Goal: Task Accomplishment & Management: Manage account settings

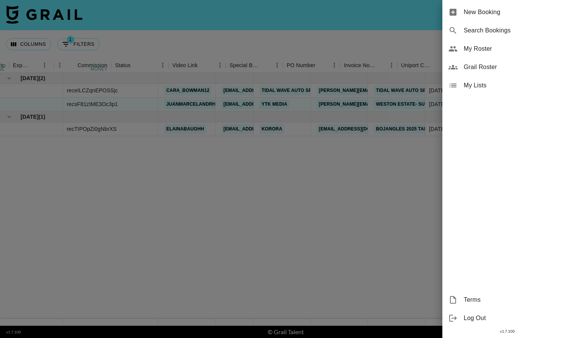
scroll to position [0, 559]
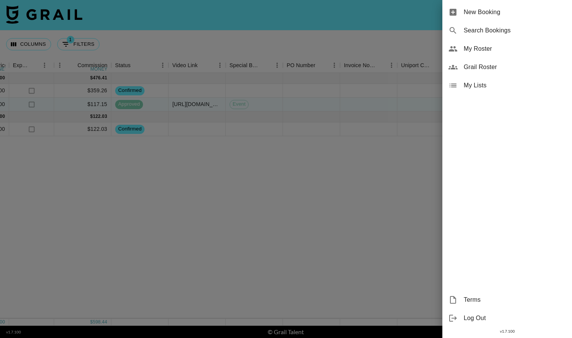
click at [499, 48] on span "My Roster" at bounding box center [514, 48] width 102 height 9
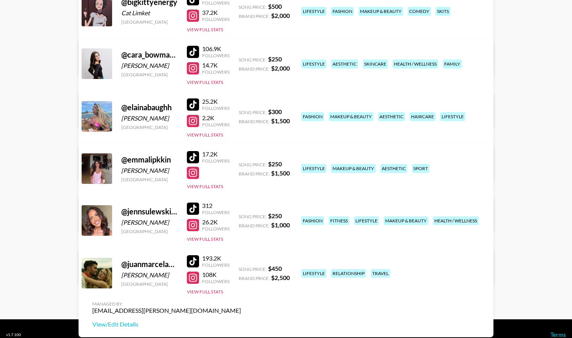
scroll to position [141, 0]
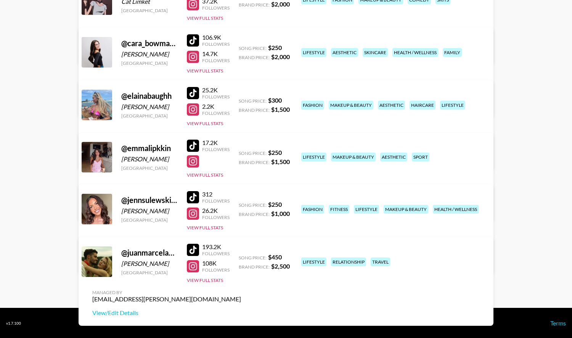
click at [241, 152] on link "View/Edit Details" at bounding box center [166, 156] width 149 height 8
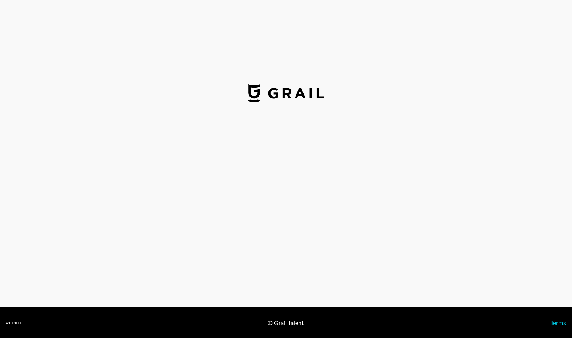
select select "USD"
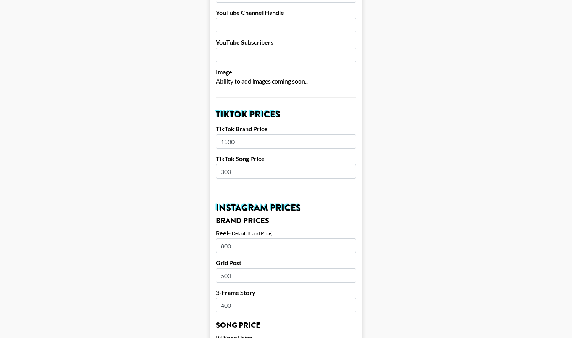
scroll to position [183, 0]
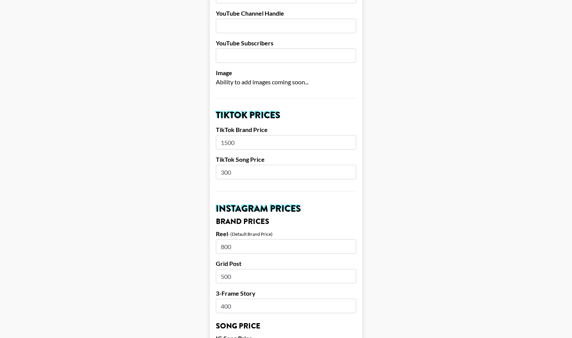
click at [246, 165] on input "300" at bounding box center [286, 172] width 140 height 14
type input "3"
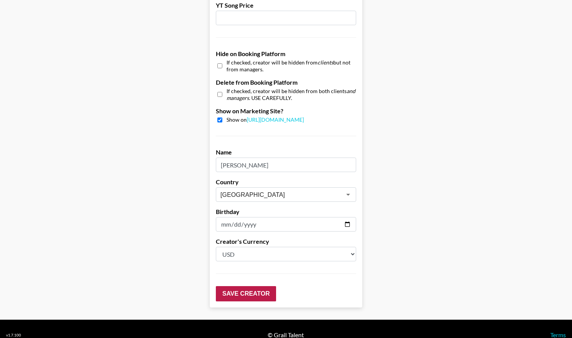
type input "250"
click at [247, 286] on input "Save Creator" at bounding box center [246, 293] width 60 height 15
click at [245, 286] on input "Save Creator" at bounding box center [246, 293] width 60 height 15
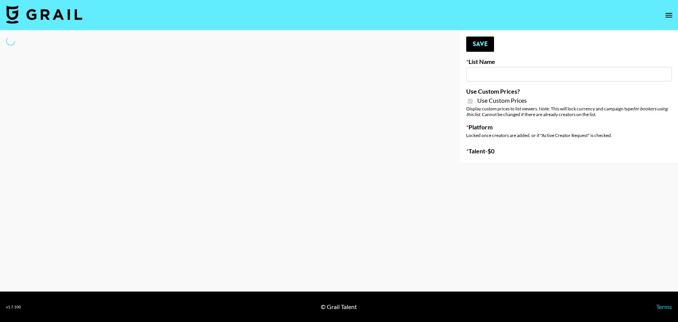
type input "Nippies"
checkbox input "true"
select select "Brand"
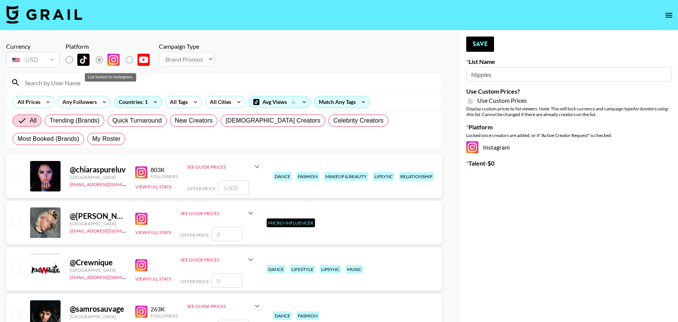
click at [71, 60] on label "List locked to Instagram." at bounding box center [75, 60] width 28 height 16
click at [72, 85] on input at bounding box center [228, 83] width 417 height 12
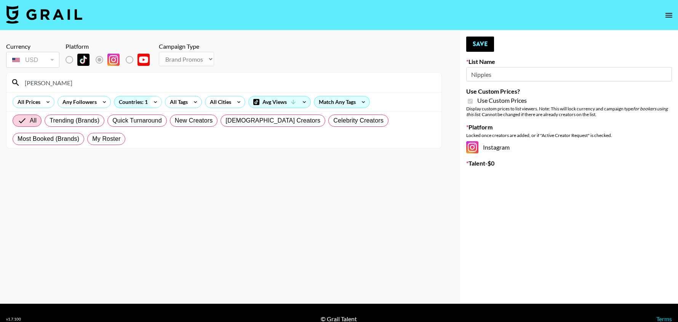
type input "elaina"
click at [152, 101] on icon at bounding box center [155, 101] width 12 height 11
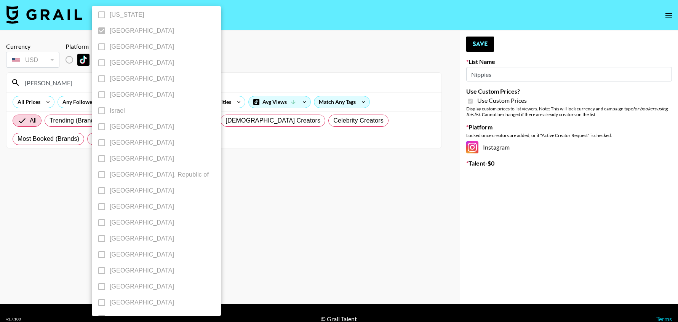
scroll to position [276, 0]
click at [240, 265] on div at bounding box center [339, 161] width 678 height 322
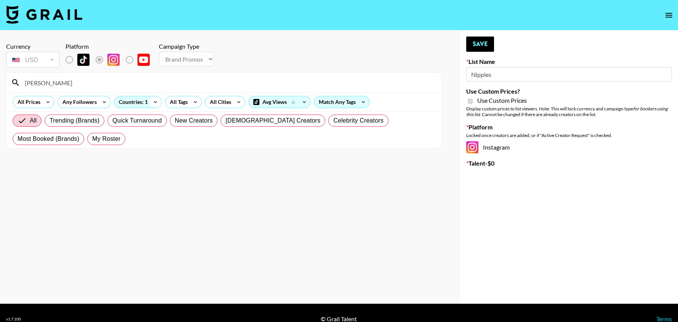
click at [151, 101] on icon at bounding box center [155, 101] width 12 height 11
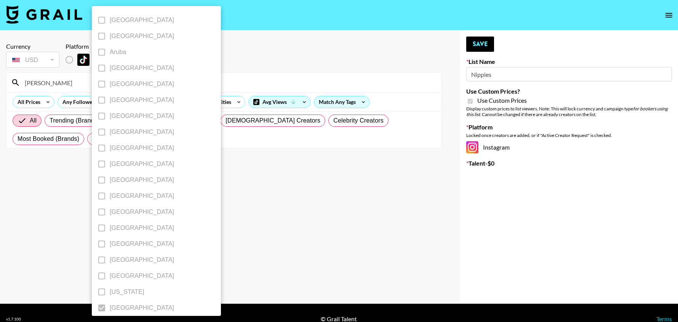
scroll to position [566, 0]
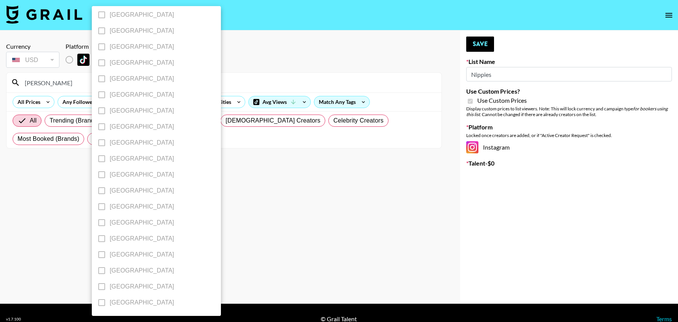
click at [102, 285] on label "[GEOGRAPHIC_DATA]" at bounding box center [151, 287] width 115 height 16
click at [224, 212] on div at bounding box center [339, 161] width 678 height 322
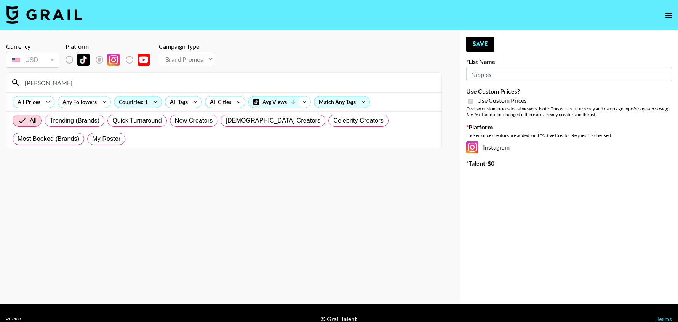
click at [308, 101] on icon at bounding box center [304, 101] width 12 height 11
click at [207, 175] on div at bounding box center [339, 161] width 678 height 322
click at [144, 99] on div "Countries: 1" at bounding box center [137, 101] width 47 height 11
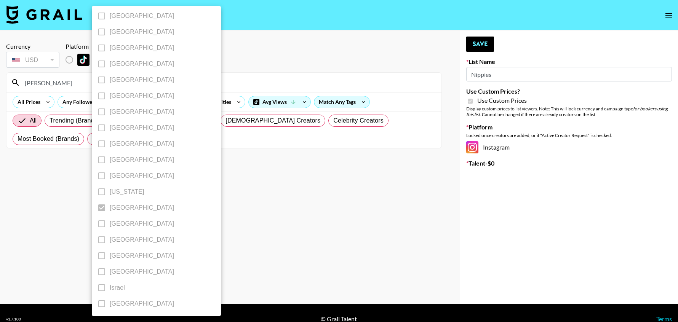
scroll to position [99, 0]
click at [103, 209] on label "Germany" at bounding box center [151, 209] width 115 height 16
click at [102, 209] on label "Germany" at bounding box center [151, 209] width 115 height 16
click at [228, 210] on div at bounding box center [339, 161] width 678 height 322
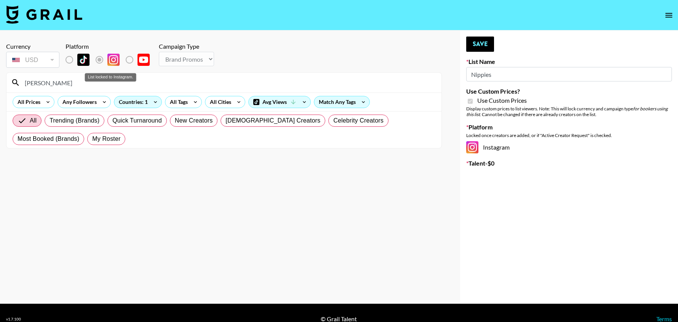
click at [128, 61] on label "List locked to Instagram." at bounding box center [136, 60] width 28 height 16
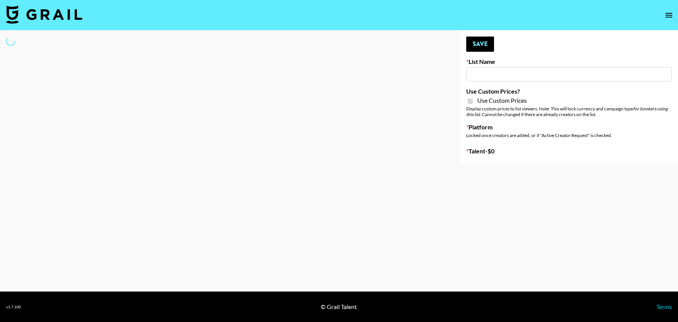
type input "Nippies"
checkbox input "true"
select select "Brand"
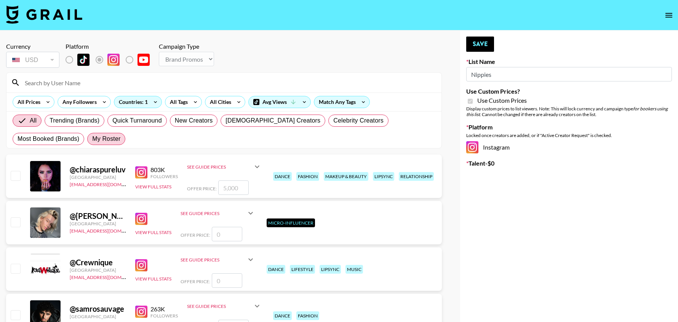
click at [92, 138] on span "My Roster" at bounding box center [106, 139] width 28 height 9
click at [92, 139] on input "My Roster" at bounding box center [92, 139] width 0 height 0
radio input "true"
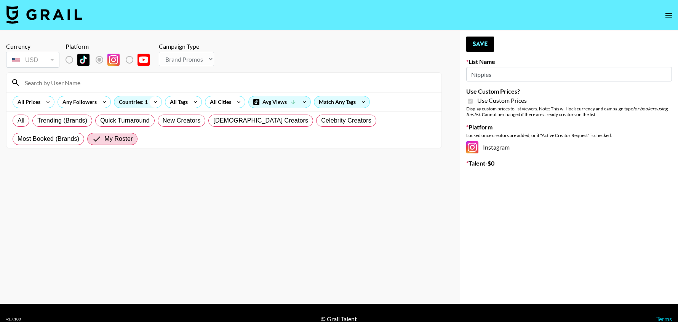
click at [149, 100] on icon at bounding box center [155, 101] width 12 height 11
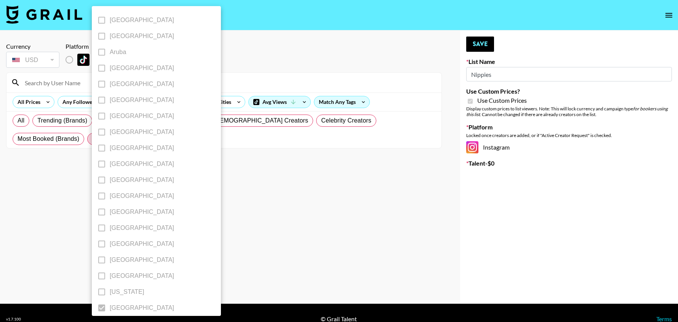
click at [212, 209] on div at bounding box center [339, 161] width 678 height 322
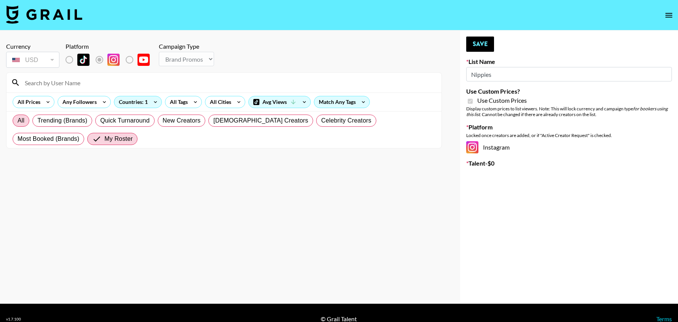
click at [18, 123] on span "All" at bounding box center [21, 120] width 7 height 9
click at [18, 121] on input "All" at bounding box center [18, 121] width 0 height 0
radio input "true"
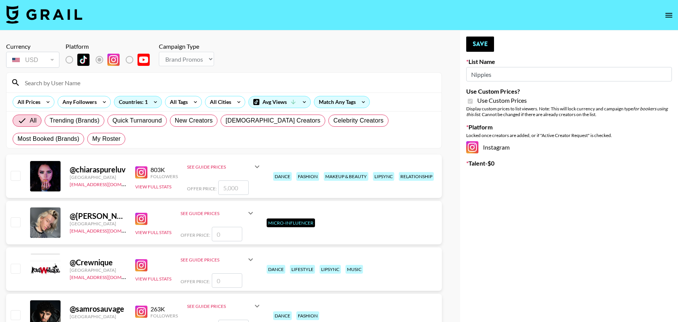
click at [79, 87] on input at bounding box center [228, 83] width 417 height 12
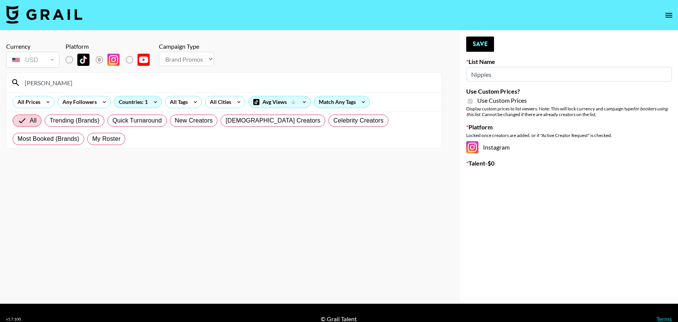
type input "elaina"
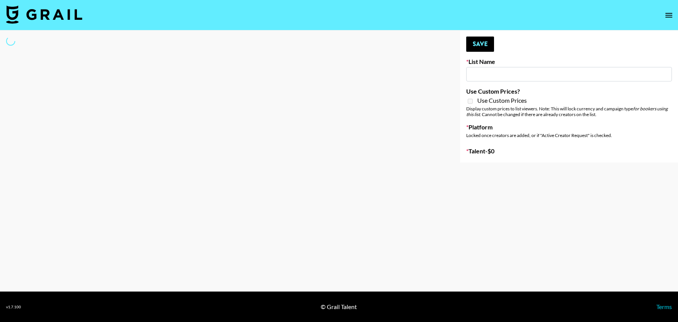
type input "[PERSON_NAME] Promo"
select select "Song"
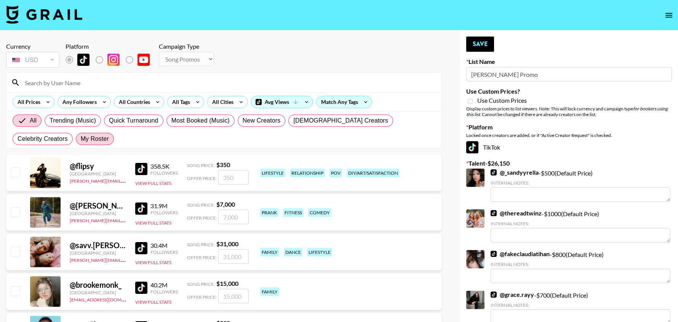
click at [81, 136] on span "My Roster" at bounding box center [95, 139] width 28 height 9
click at [81, 139] on input "My Roster" at bounding box center [81, 139] width 0 height 0
radio input "true"
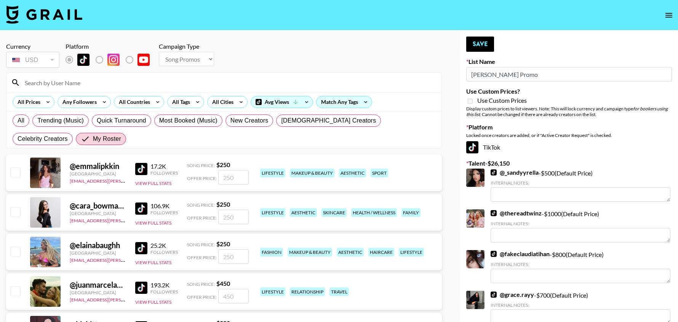
click at [16, 170] on input "checkbox" at bounding box center [15, 172] width 9 height 9
checkbox input "true"
type input "250"
click at [16, 251] on input "checkbox" at bounding box center [15, 251] width 9 height 9
checkbox input "true"
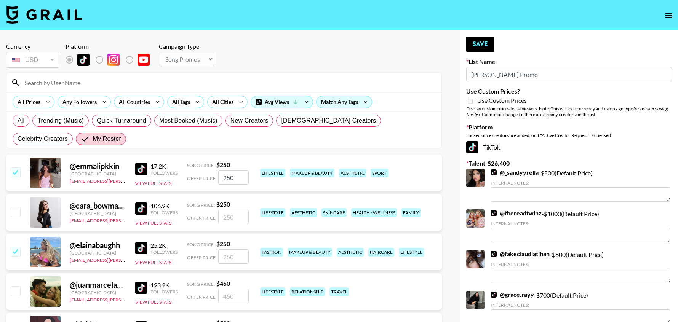
type input "250"
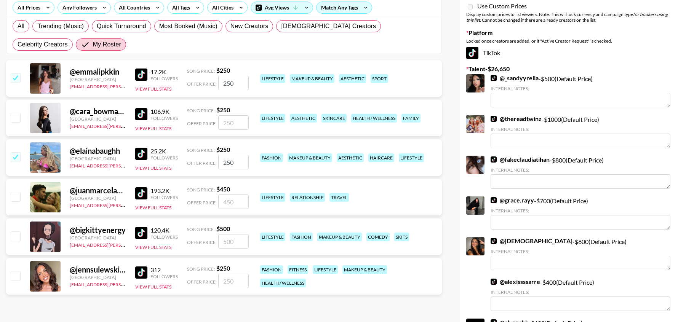
scroll to position [95, 0]
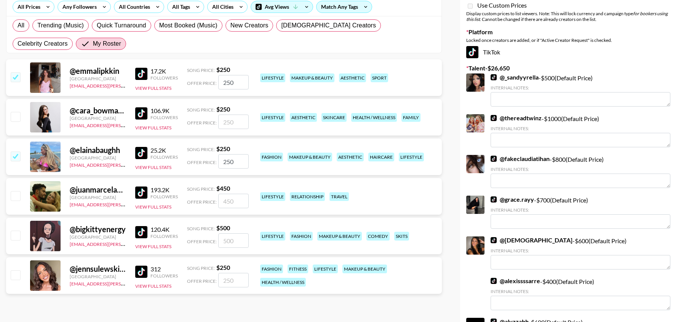
click at [16, 232] on input "checkbox" at bounding box center [15, 235] width 9 height 9
checkbox input "true"
type input "500"
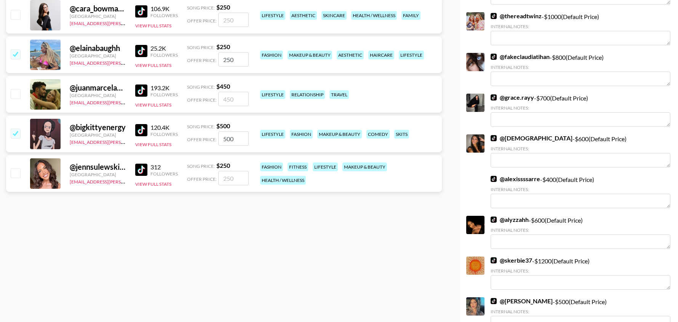
scroll to position [0, 0]
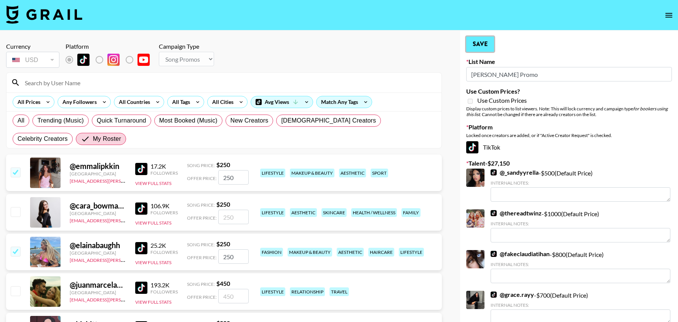
click at [484, 49] on button "Save" at bounding box center [480, 44] width 28 height 15
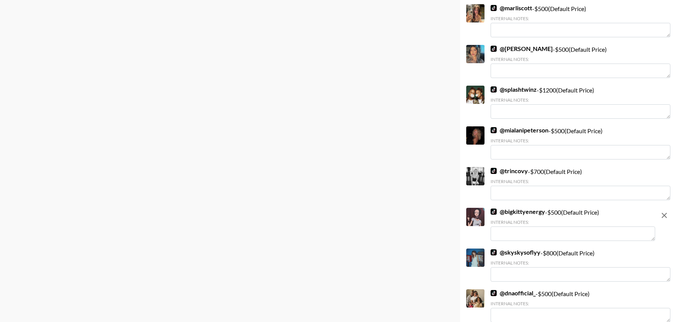
scroll to position [1461, 0]
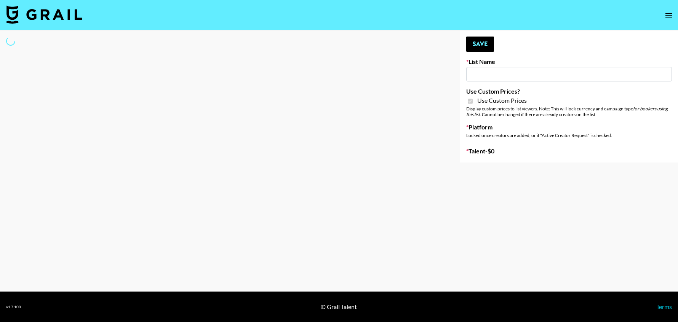
type input "Nippies"
checkbox input "true"
select select "Brand"
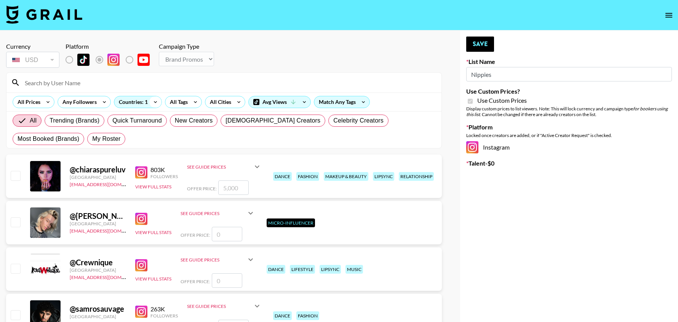
click at [153, 103] on icon at bounding box center [155, 101] width 12 height 11
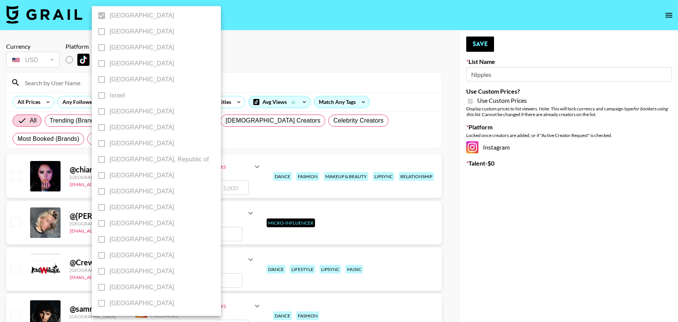
scroll to position [263, 0]
click at [103, 45] on label "[GEOGRAPHIC_DATA]" at bounding box center [151, 46] width 115 height 16
click at [103, 46] on label "[GEOGRAPHIC_DATA]" at bounding box center [151, 46] width 115 height 16
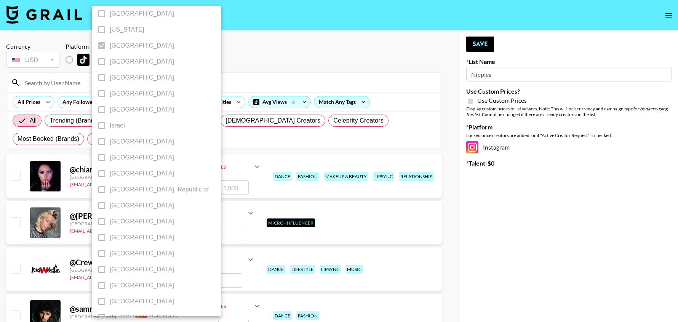
click at [241, 67] on div at bounding box center [339, 161] width 678 height 322
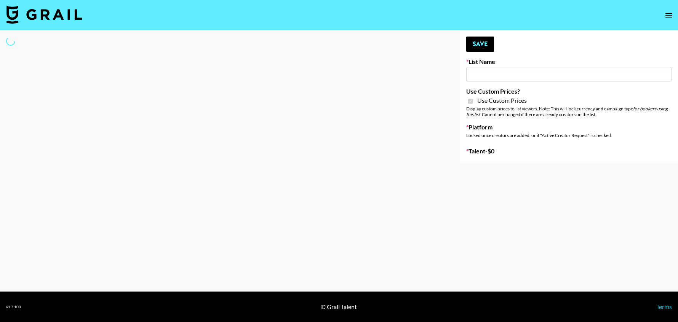
type input "Nippies"
checkbox input "true"
select select "Brand"
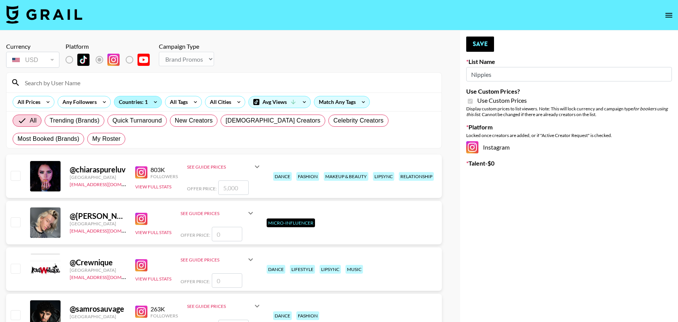
click at [144, 100] on div "Countries: 1" at bounding box center [137, 101] width 47 height 11
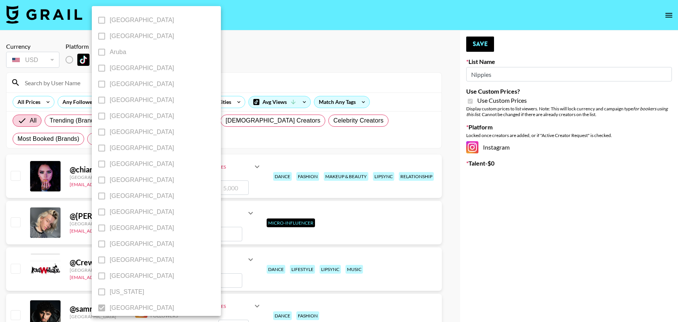
click at [102, 308] on label "[GEOGRAPHIC_DATA]" at bounding box center [151, 308] width 115 height 16
click at [253, 51] on div at bounding box center [339, 161] width 678 height 322
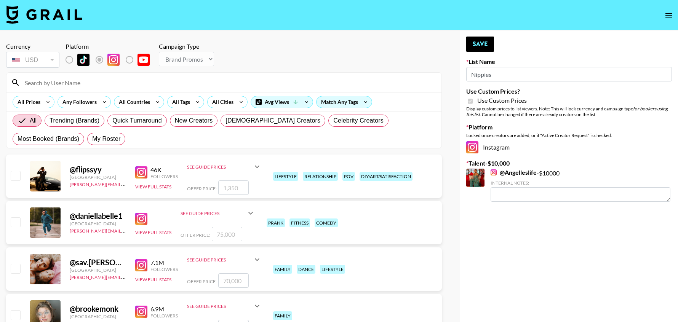
click at [123, 77] on input at bounding box center [228, 83] width 417 height 12
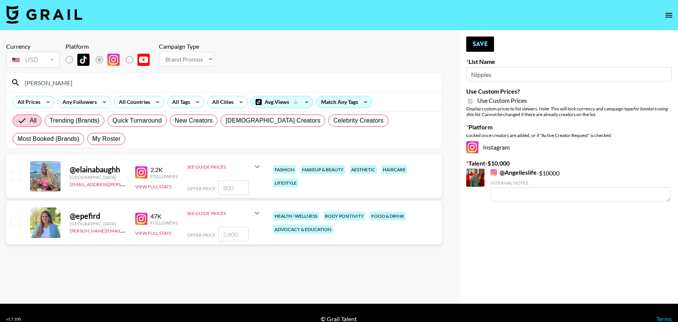
type input "elaina"
click at [16, 176] on input "checkbox" at bounding box center [15, 175] width 9 height 9
checkbox input "true"
type input "800"
click at [92, 138] on span "My Roster" at bounding box center [106, 139] width 28 height 9
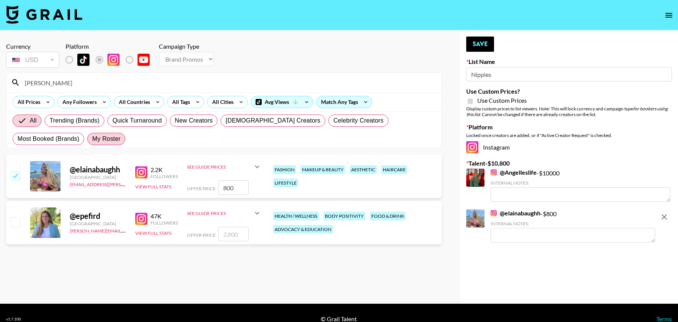
click at [92, 139] on input "My Roster" at bounding box center [92, 139] width 0 height 0
radio input "true"
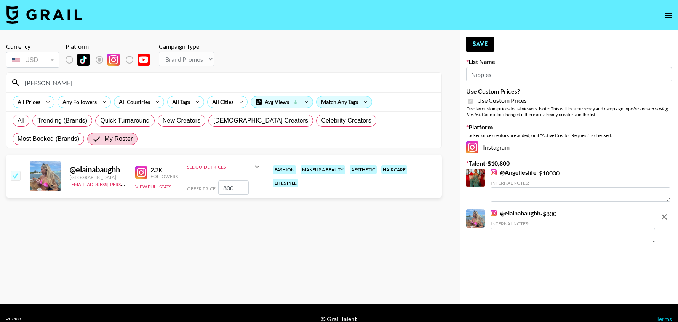
click at [59, 82] on input "elaina" at bounding box center [228, 83] width 417 height 12
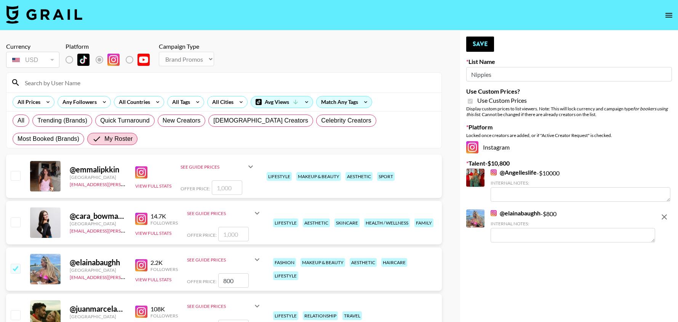
click at [16, 175] on input "checkbox" at bounding box center [15, 175] width 9 height 9
checkbox input "true"
type input "1000"
click at [16, 219] on input "checkbox" at bounding box center [15, 222] width 9 height 9
checkbox input "true"
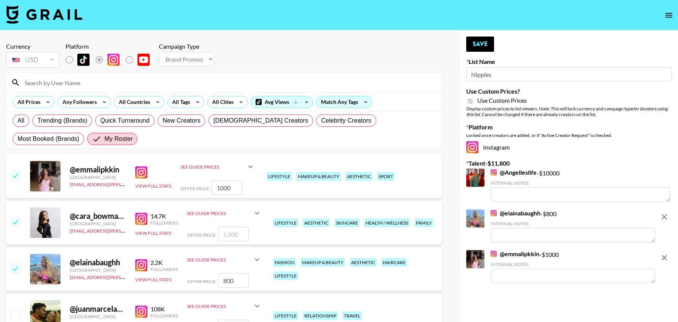
type input "1000"
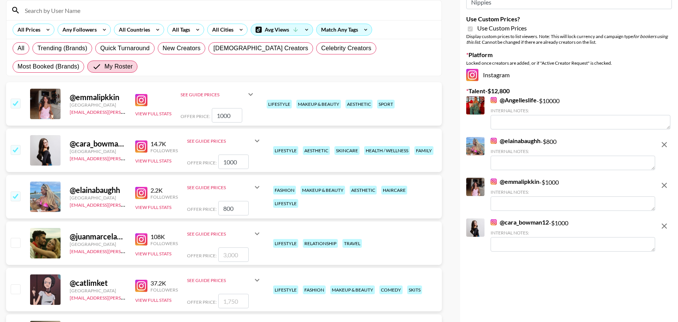
scroll to position [80, 0]
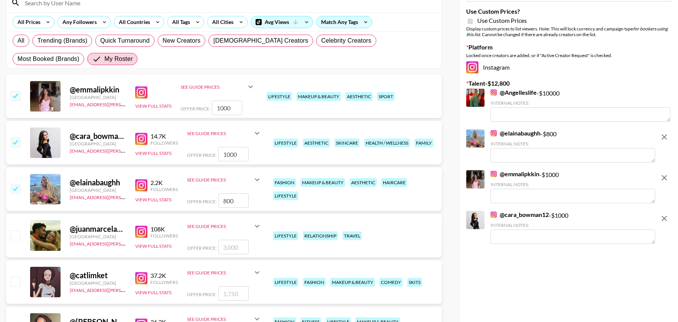
click at [18, 235] on input "checkbox" at bounding box center [15, 235] width 9 height 9
checkbox input "true"
type input "3000"
click at [18, 284] on input "checkbox" at bounding box center [15, 281] width 9 height 9
checkbox input "true"
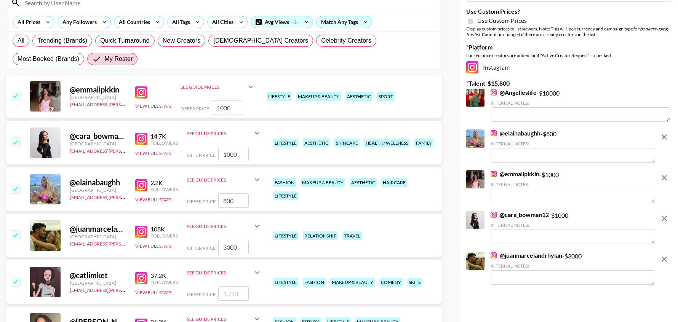
type input "1750"
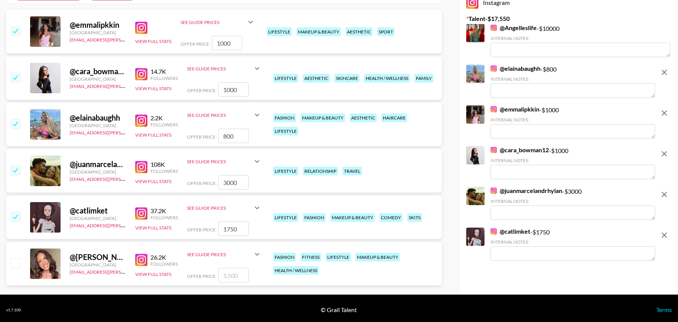
scroll to position [147, 0]
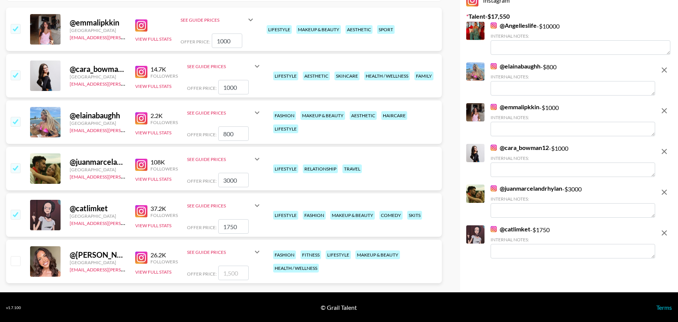
click at [16, 260] on input "checkbox" at bounding box center [15, 260] width 9 height 9
checkbox input "true"
type input "1500"
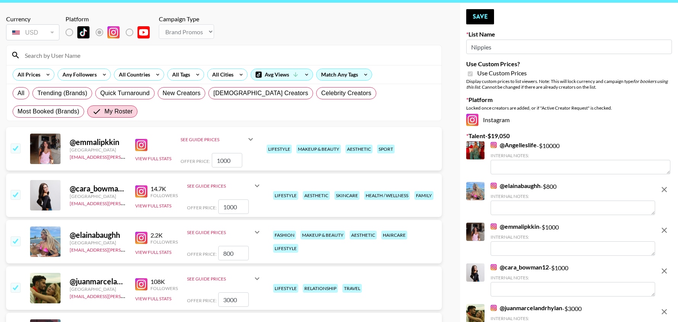
scroll to position [0, 0]
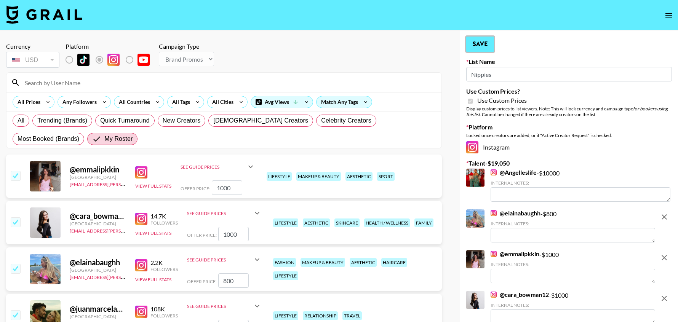
click at [478, 47] on button "Save" at bounding box center [480, 44] width 28 height 15
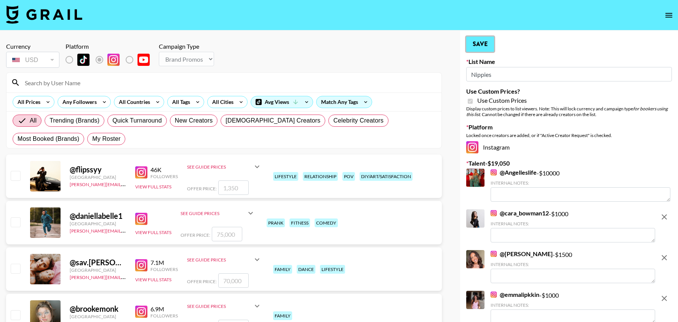
radio input "true"
